Goal: Navigation & Orientation: Find specific page/section

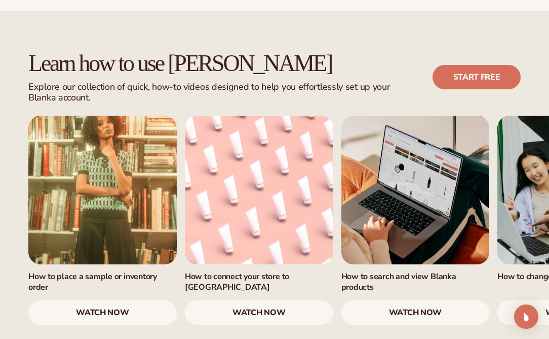
scroll to position [556, 0]
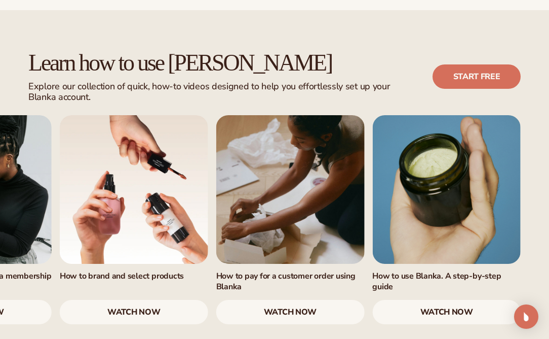
click at [153, 300] on link "watch now" at bounding box center [134, 312] width 149 height 24
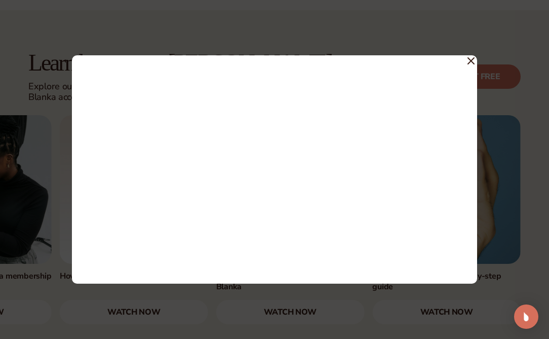
click at [472, 59] on icon at bounding box center [471, 60] width 7 height 7
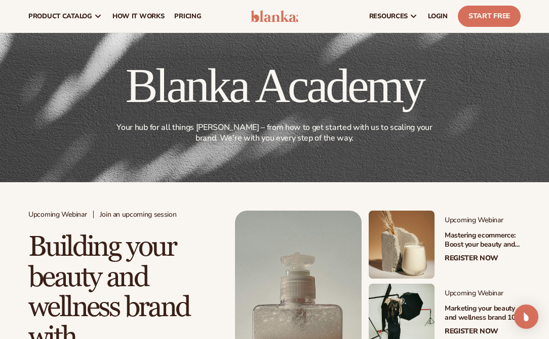
scroll to position [22, 0]
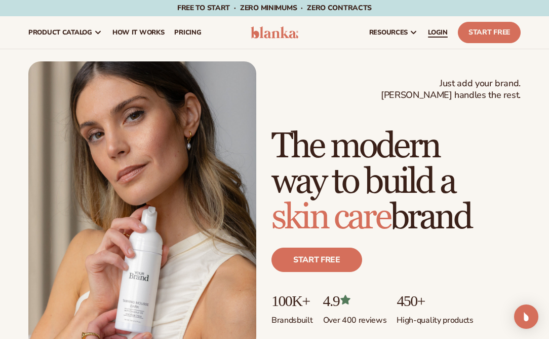
click at [437, 31] on span "LOGIN" at bounding box center [438, 32] width 20 height 8
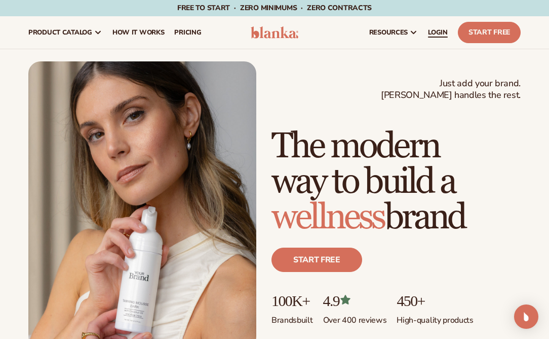
click at [433, 30] on span "LOGIN" at bounding box center [438, 32] width 20 height 8
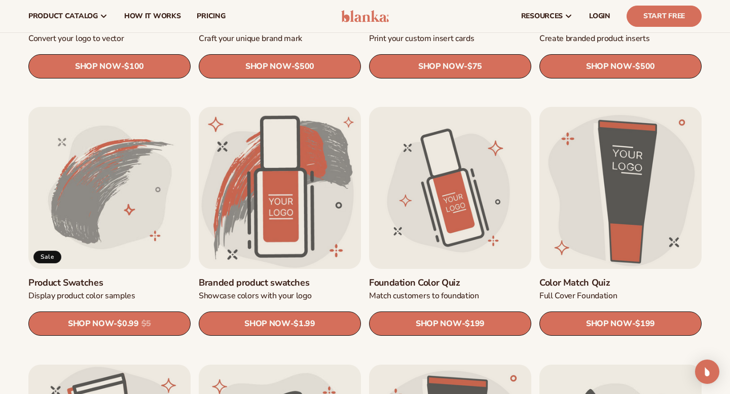
scroll to position [507, 0]
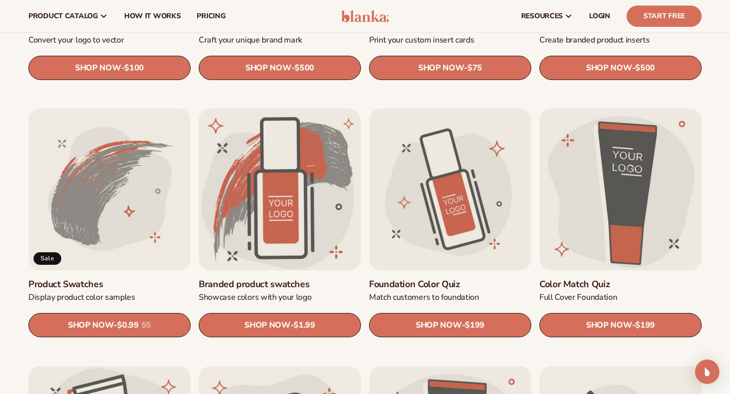
click at [473, 279] on link "Foundation Color Quiz" at bounding box center [450, 285] width 162 height 12
